Goal: Complete application form

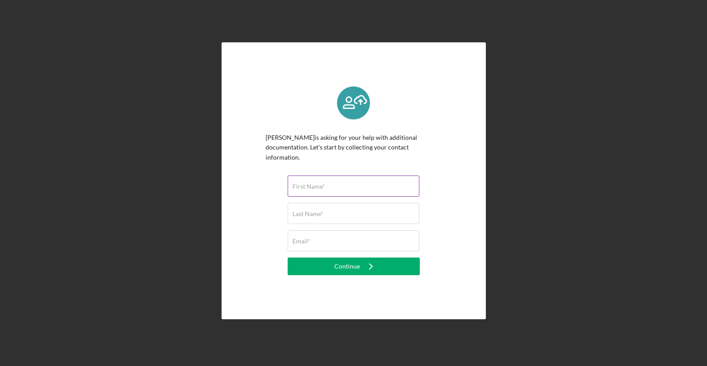
click at [304, 186] on input "First Name*" at bounding box center [354, 185] width 132 height 21
type input "[PERSON_NAME]"
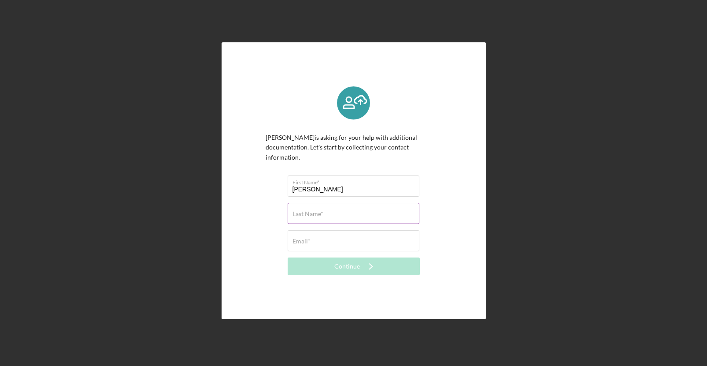
click at [354, 213] on input "Last Name*" at bounding box center [354, 213] width 132 height 21
type input "[PERSON_NAME]"
click at [333, 240] on input "Email*" at bounding box center [354, 240] width 132 height 21
type input "[EMAIL_ADDRESS][DOMAIN_NAME]"
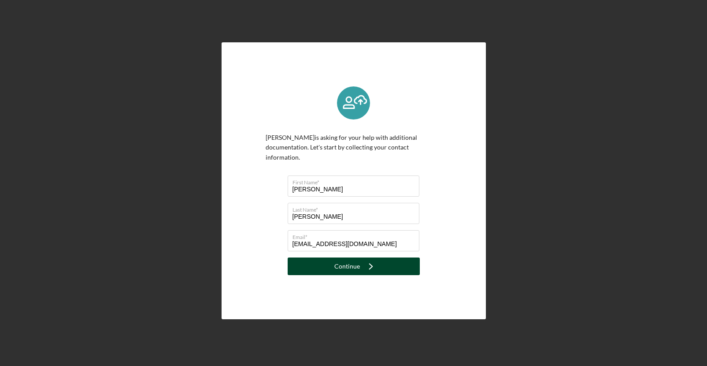
click at [311, 264] on button "Continue Icon/Navigate" at bounding box center [354, 266] width 132 height 18
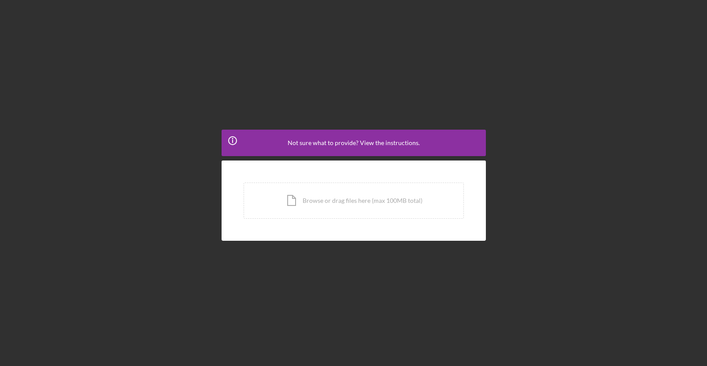
click at [337, 139] on span "Not sure what to provide? View the instructions." at bounding box center [354, 142] width 132 height 7
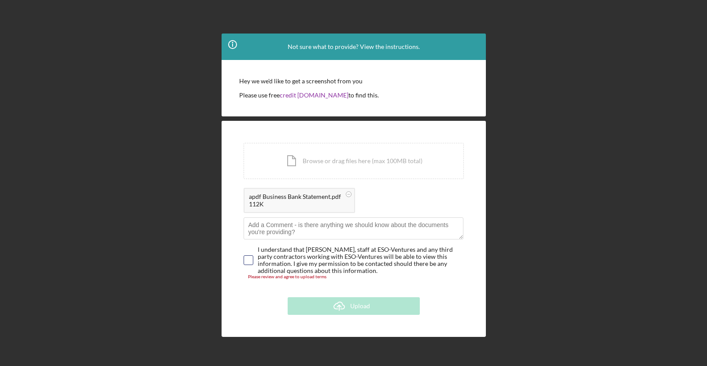
click at [246, 257] on input "checkbox" at bounding box center [248, 259] width 9 height 9
checkbox input "true"
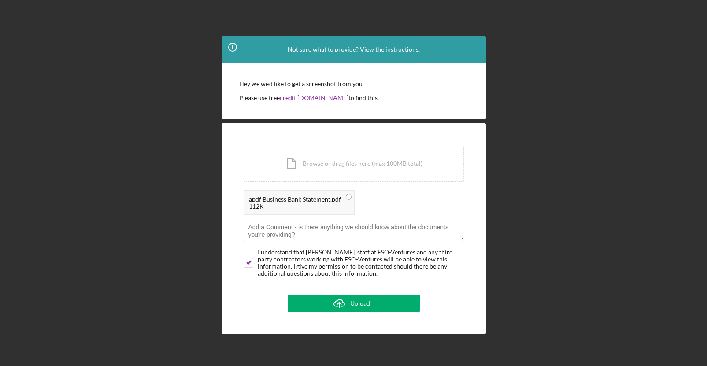
click at [340, 236] on textarea at bounding box center [354, 230] width 220 height 22
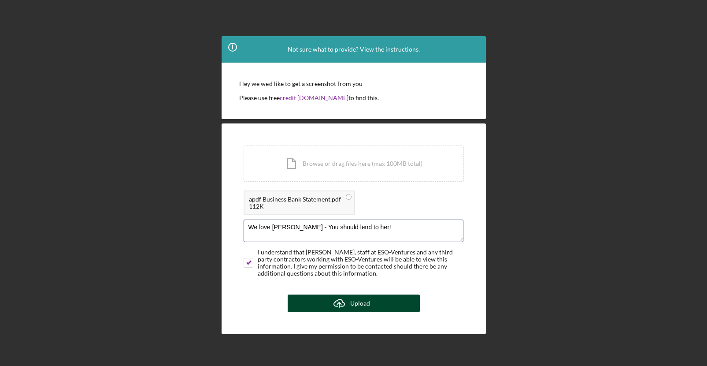
type textarea "We love [PERSON_NAME] - You should lend to her!"
click at [383, 302] on button "Icon/Upload Upload" at bounding box center [354, 303] width 132 height 18
